Goal: Task Accomplishment & Management: Manage account settings

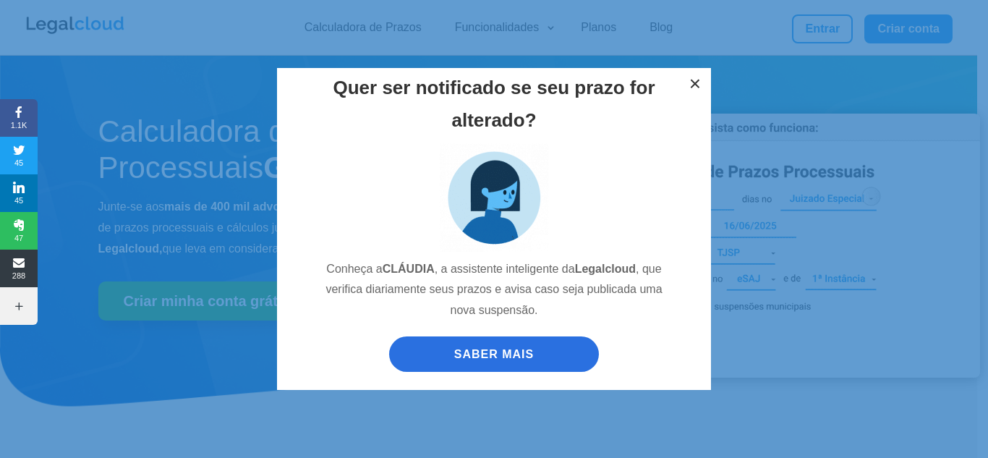
drag, startPoint x: 695, startPoint y: 79, endPoint x: 704, endPoint y: 75, distance: 9.4
click at [697, 79] on button "×" at bounding box center [695, 84] width 32 height 32
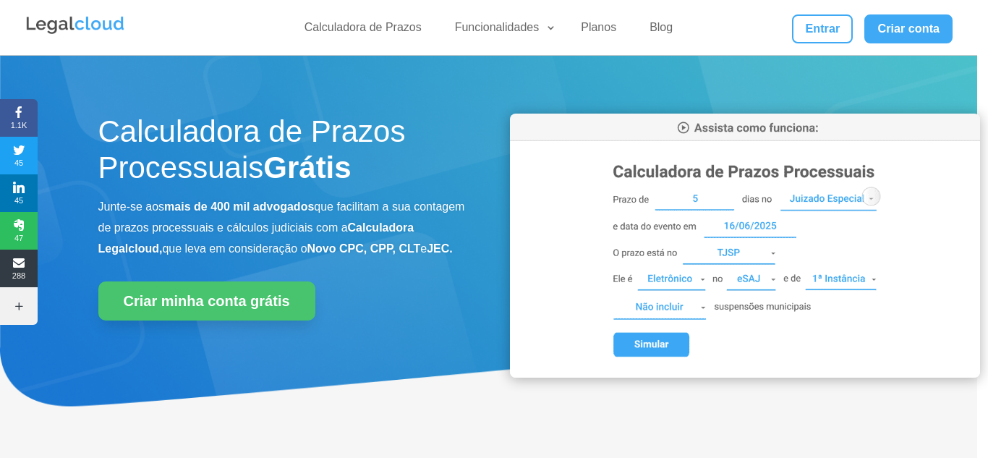
click at [818, 30] on div "Quer ser notificado se seu prazo for alterado? Conheça a CLÁUDIA , a assistente…" at bounding box center [494, 229] width 988 height 458
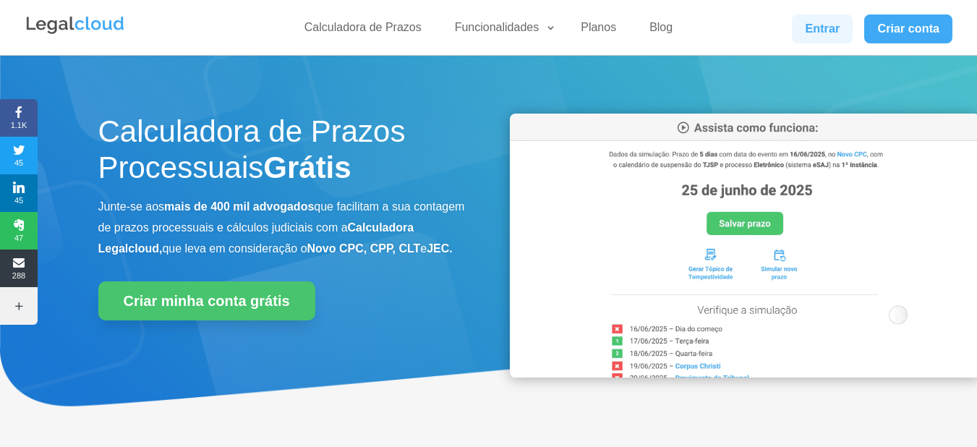
click at [818, 27] on link "Entrar" at bounding box center [822, 28] width 61 height 29
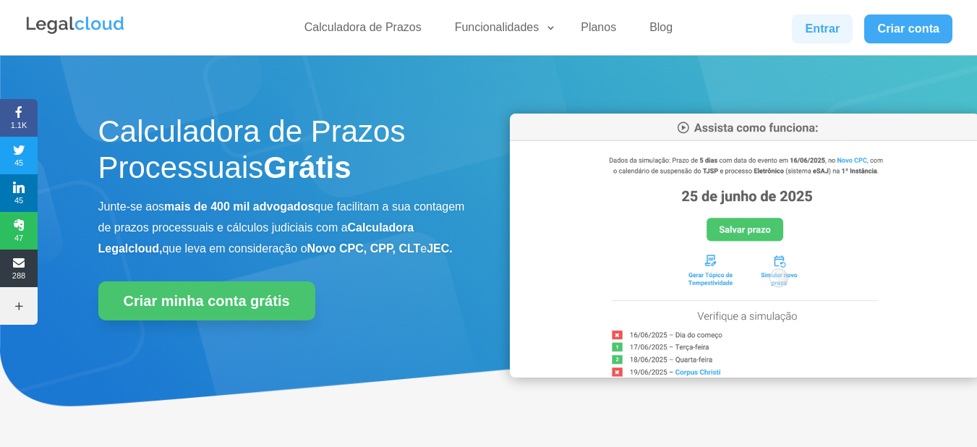
click at [806, 23] on link "Entrar" at bounding box center [822, 28] width 61 height 29
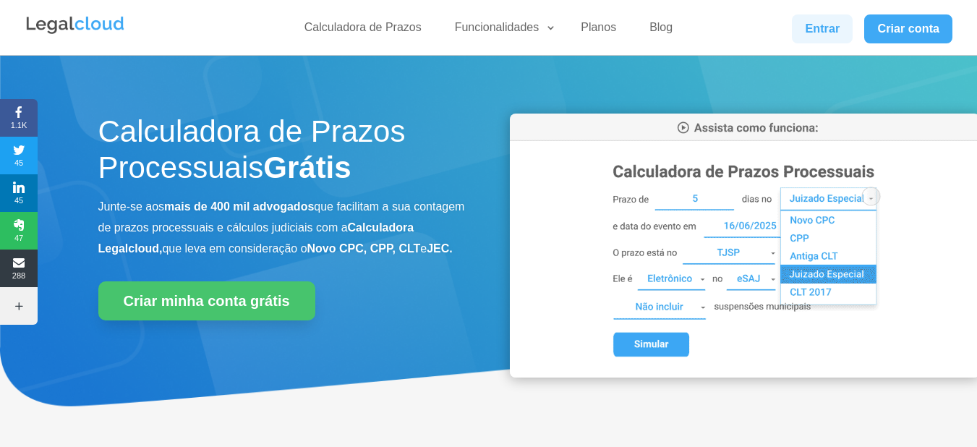
click at [815, 31] on link "Entrar" at bounding box center [822, 28] width 61 height 29
